Goal: Find contact information: Find contact information

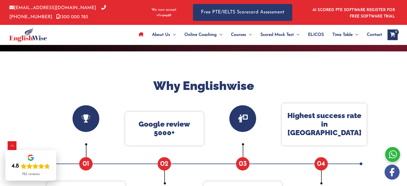
scroll to position [296, 0]
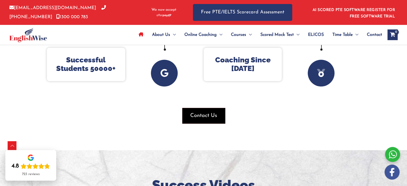
click at [201, 114] on span "Contact Us" at bounding box center [203, 116] width 27 height 8
